Goal: Information Seeking & Learning: Learn about a topic

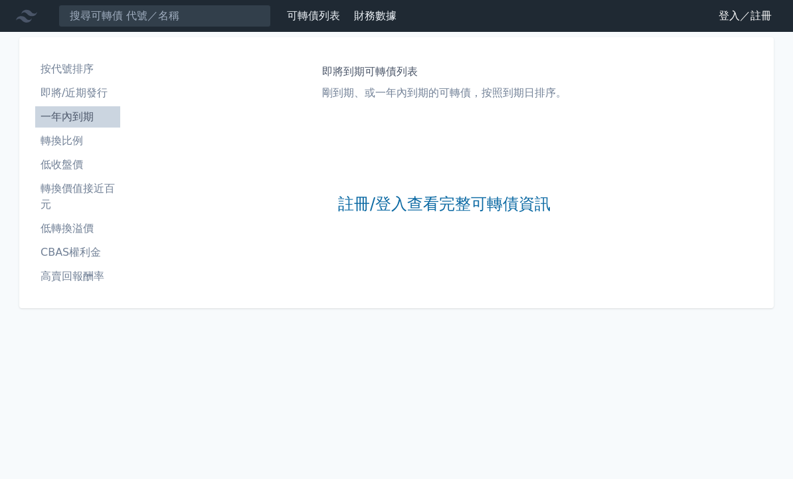
click at [504, 208] on link "註冊/登入查看完整可轉債資訊" at bounding box center [444, 204] width 213 height 21
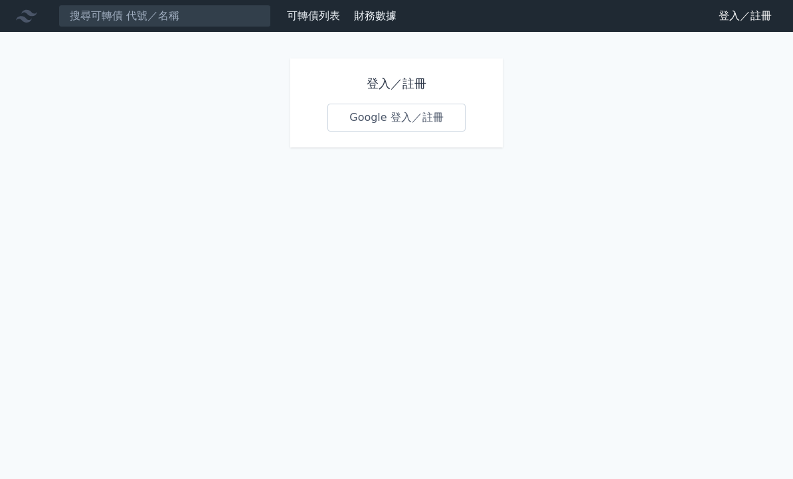
click at [440, 112] on link "Google 登入／註冊" at bounding box center [396, 118] width 138 height 28
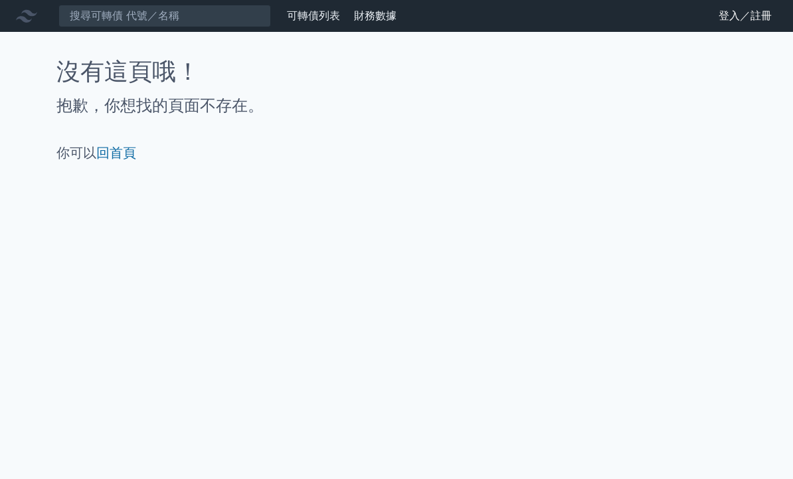
click at [125, 151] on link "回首頁" at bounding box center [116, 153] width 40 height 16
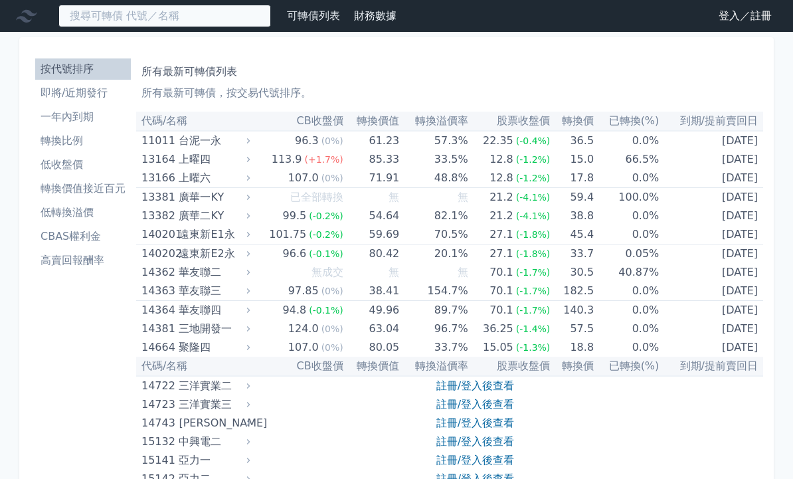
click at [217, 16] on input at bounding box center [164, 16] width 213 height 23
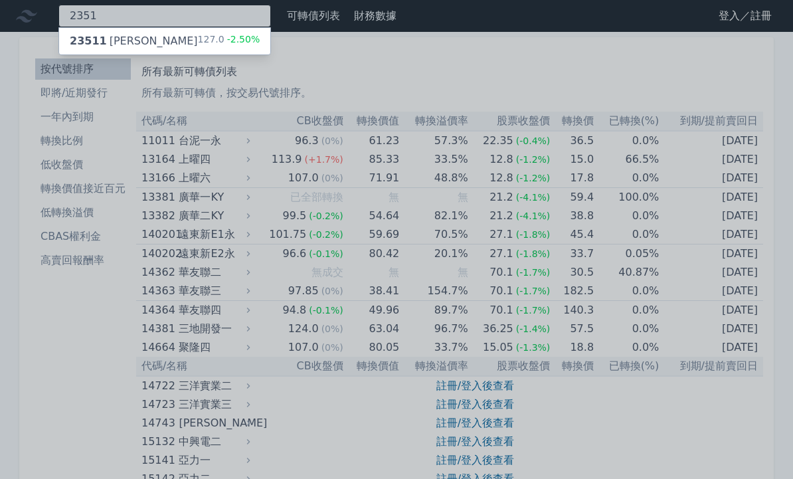
type input "2351"
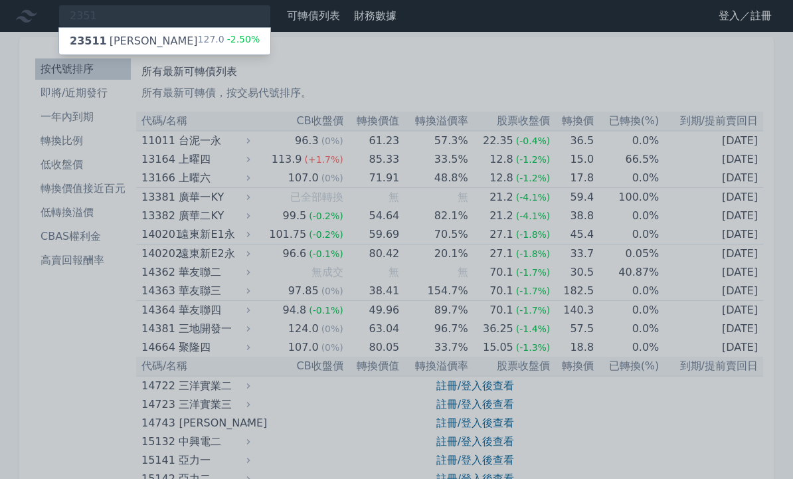
click at [195, 46] on div "23511 順德一 127.0 -2.50%" at bounding box center [164, 41] width 211 height 27
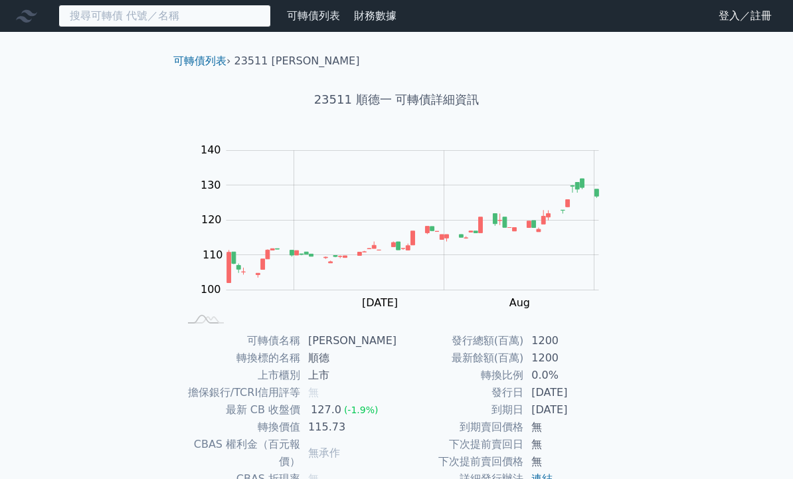
click at [211, 14] on input at bounding box center [164, 16] width 213 height 23
type input "2"
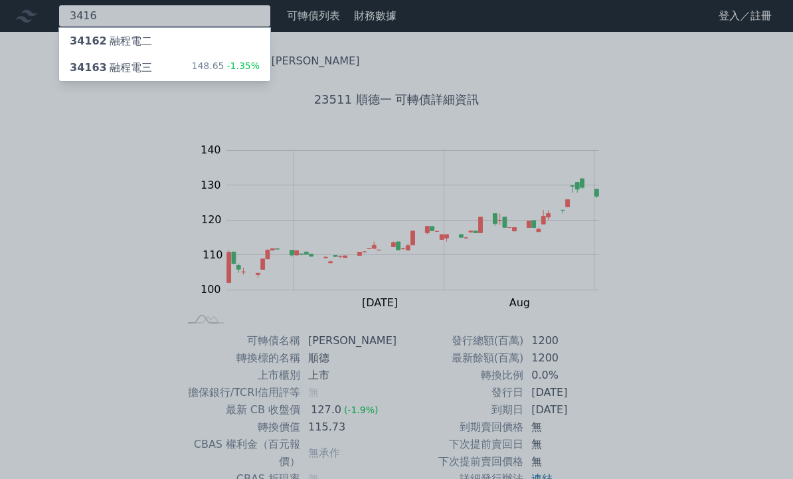
type input "3416"
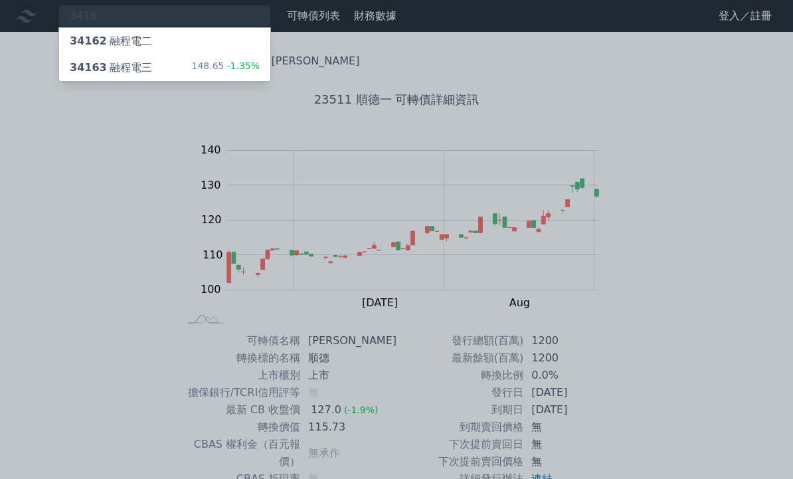
click at [200, 64] on div "148.65 -1.35%" at bounding box center [225, 68] width 68 height 16
click at [213, 21] on div at bounding box center [396, 239] width 793 height 479
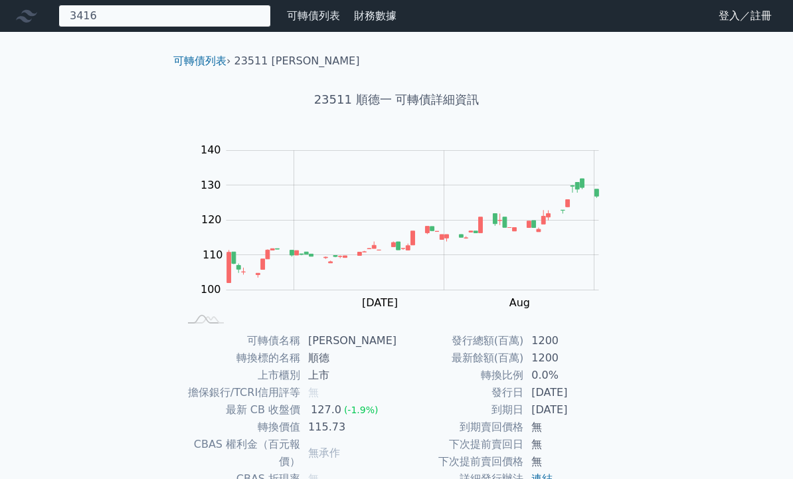
click at [209, 25] on div "3416 34162 融程電二 34163 融程電三 148.65 -1.35%" at bounding box center [164, 16] width 213 height 23
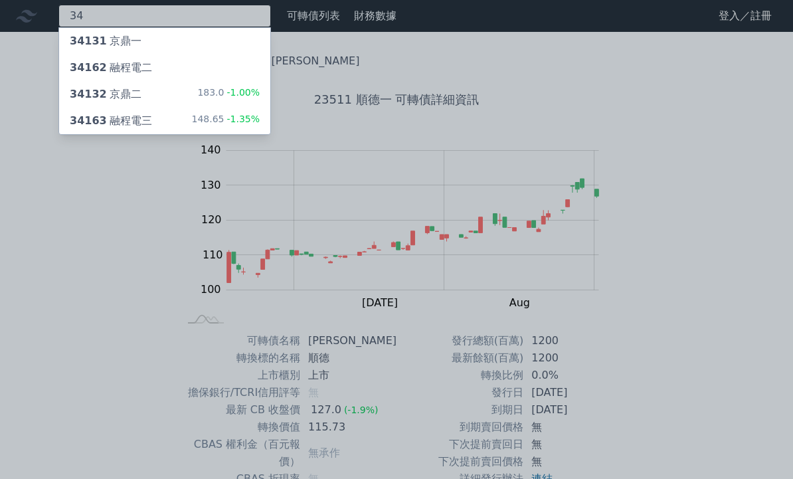
type input "3"
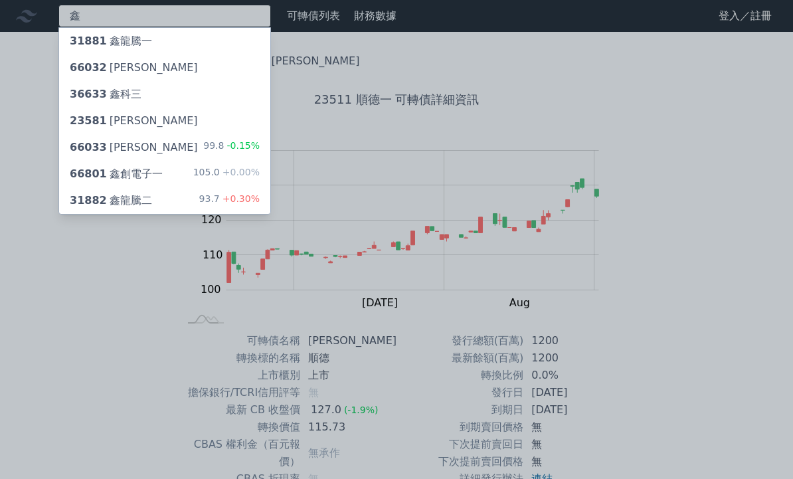
type input "鑫"
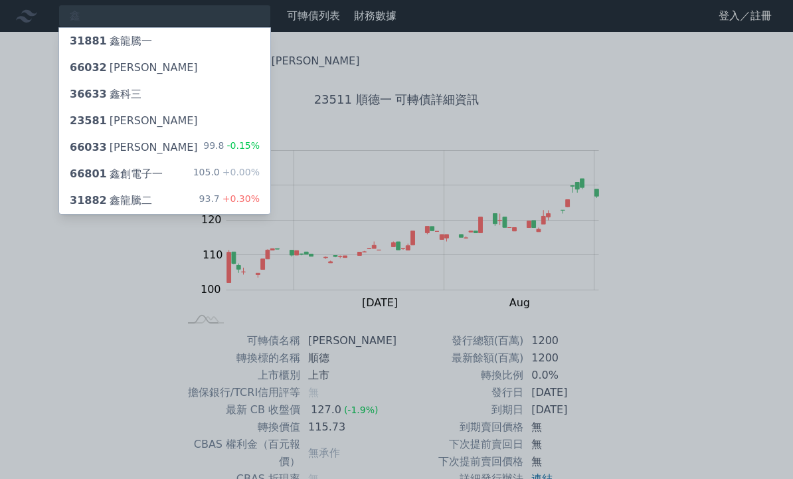
click at [143, 70] on div "66032 富強鑫二" at bounding box center [134, 68] width 128 height 16
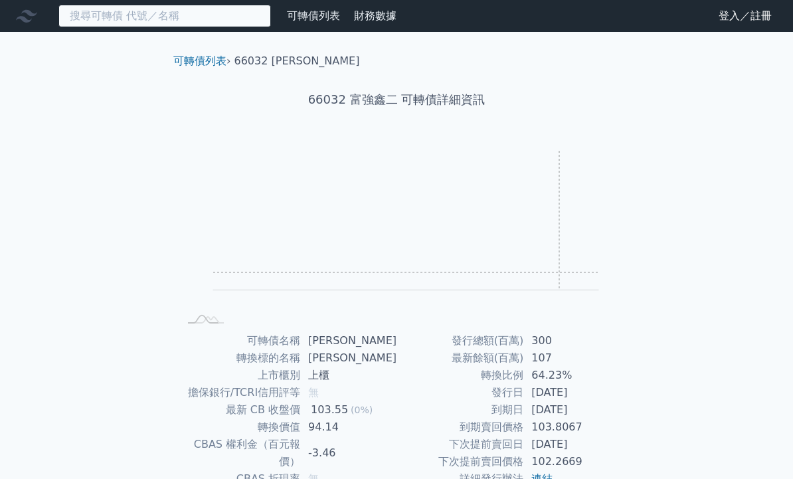
click at [185, 23] on input at bounding box center [164, 16] width 213 height 23
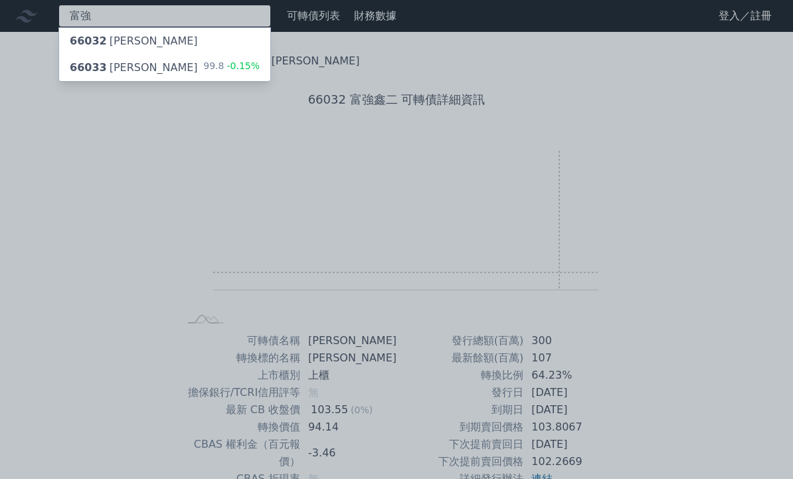
type input "富強"
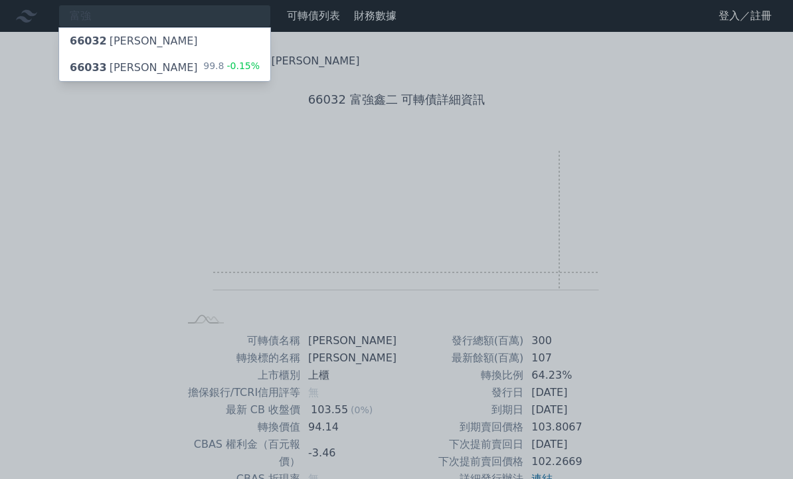
click at [176, 72] on div "66033 富強鑫三 99.8 -0.15%" at bounding box center [164, 67] width 211 height 27
